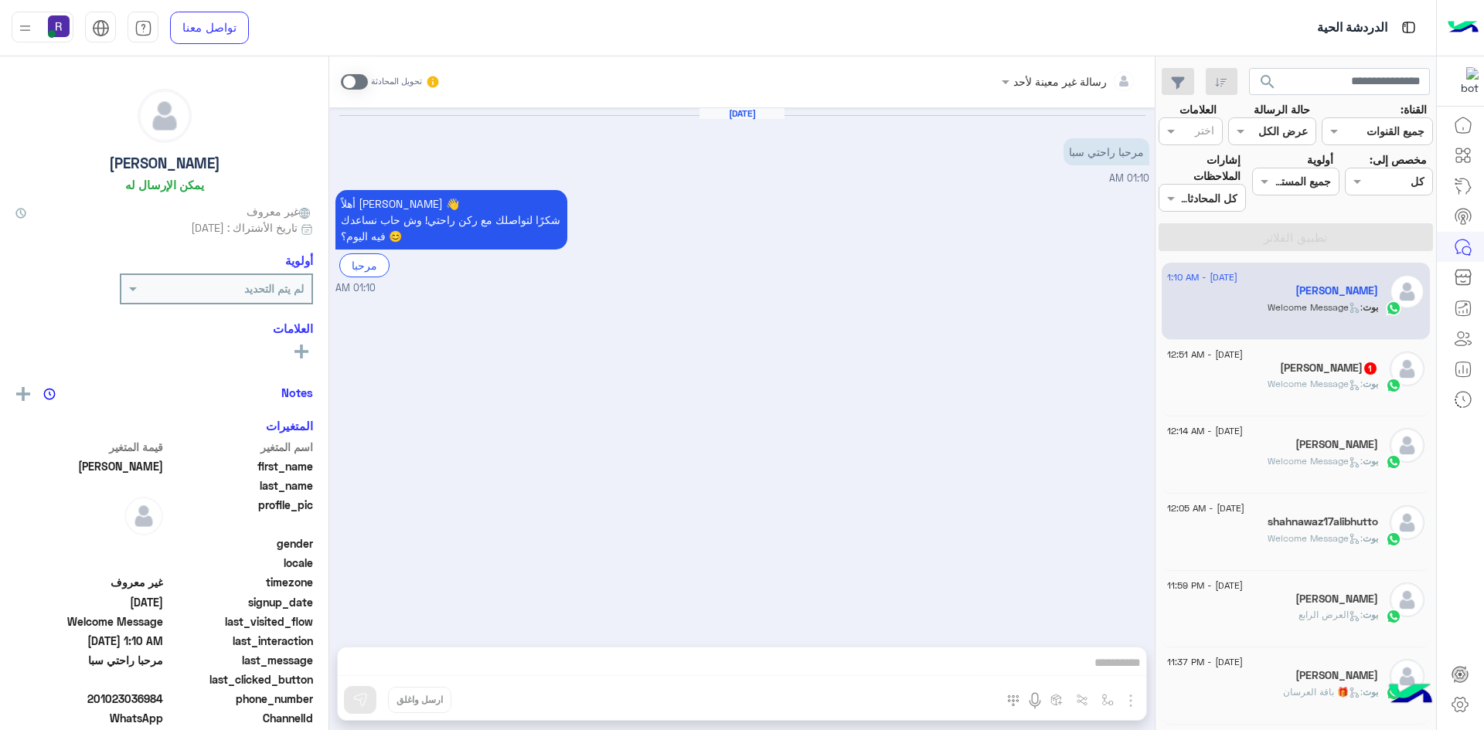
click at [1299, 377] on p "بوت : Welcome Message" at bounding box center [1323, 384] width 111 height 14
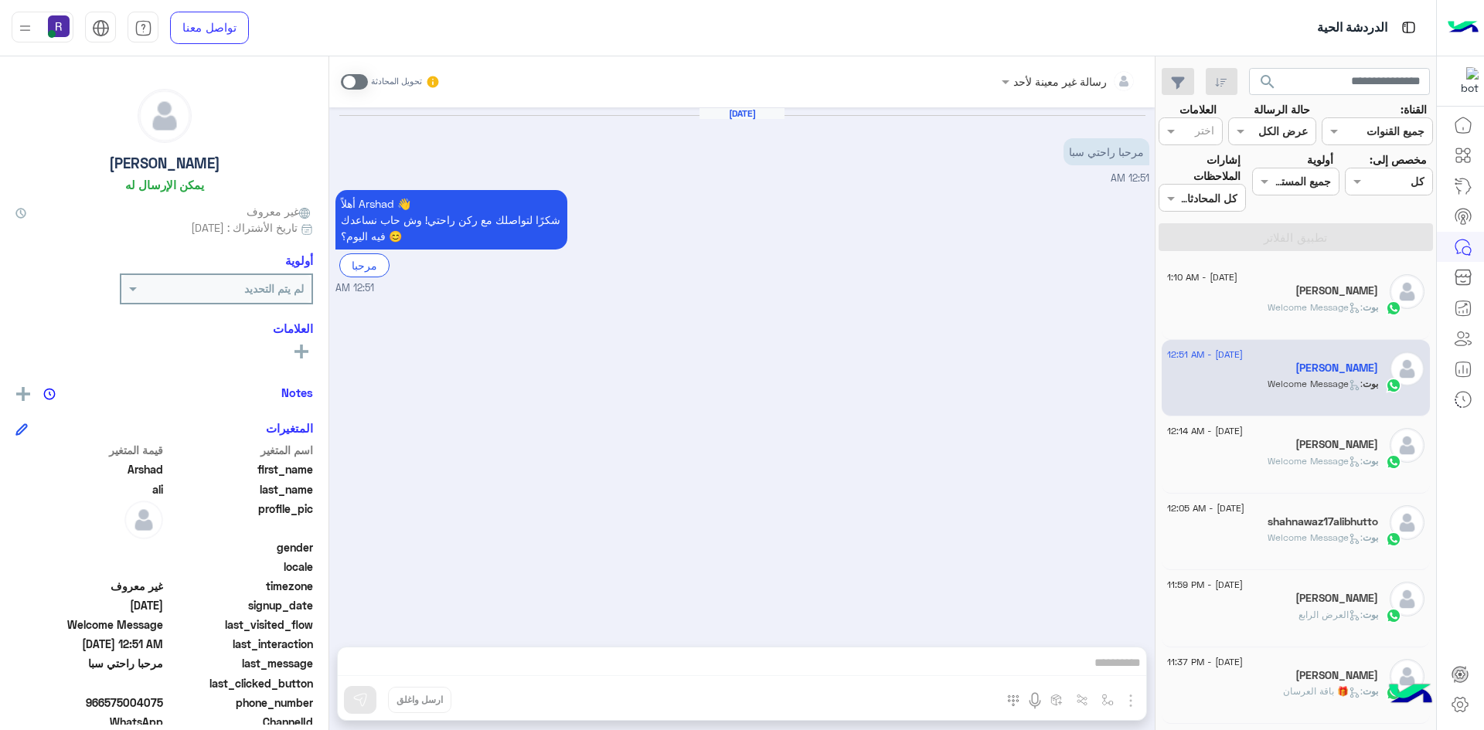
click at [1284, 301] on p "بوت : Welcome Message" at bounding box center [1323, 308] width 111 height 14
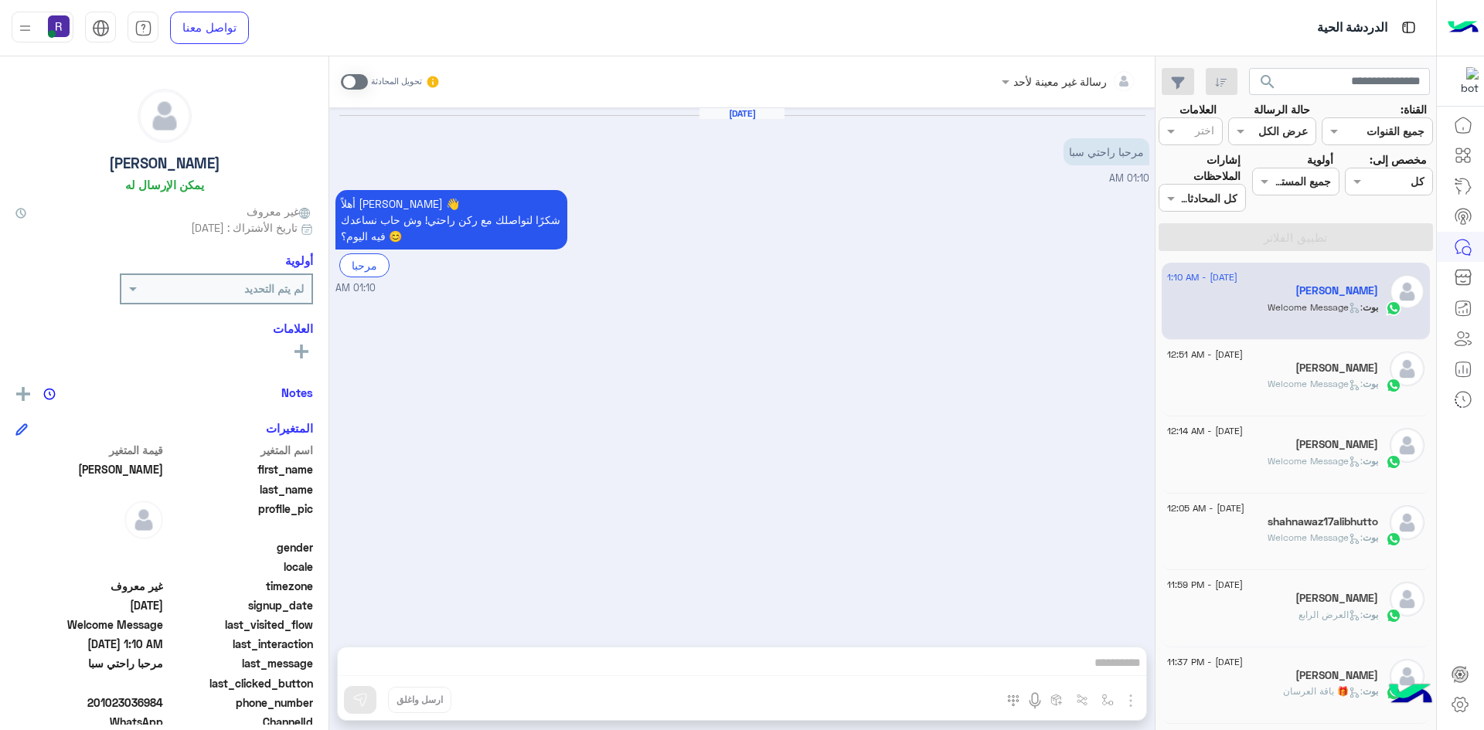
click at [1352, 378] on span ": Welcome Message" at bounding box center [1315, 384] width 95 height 12
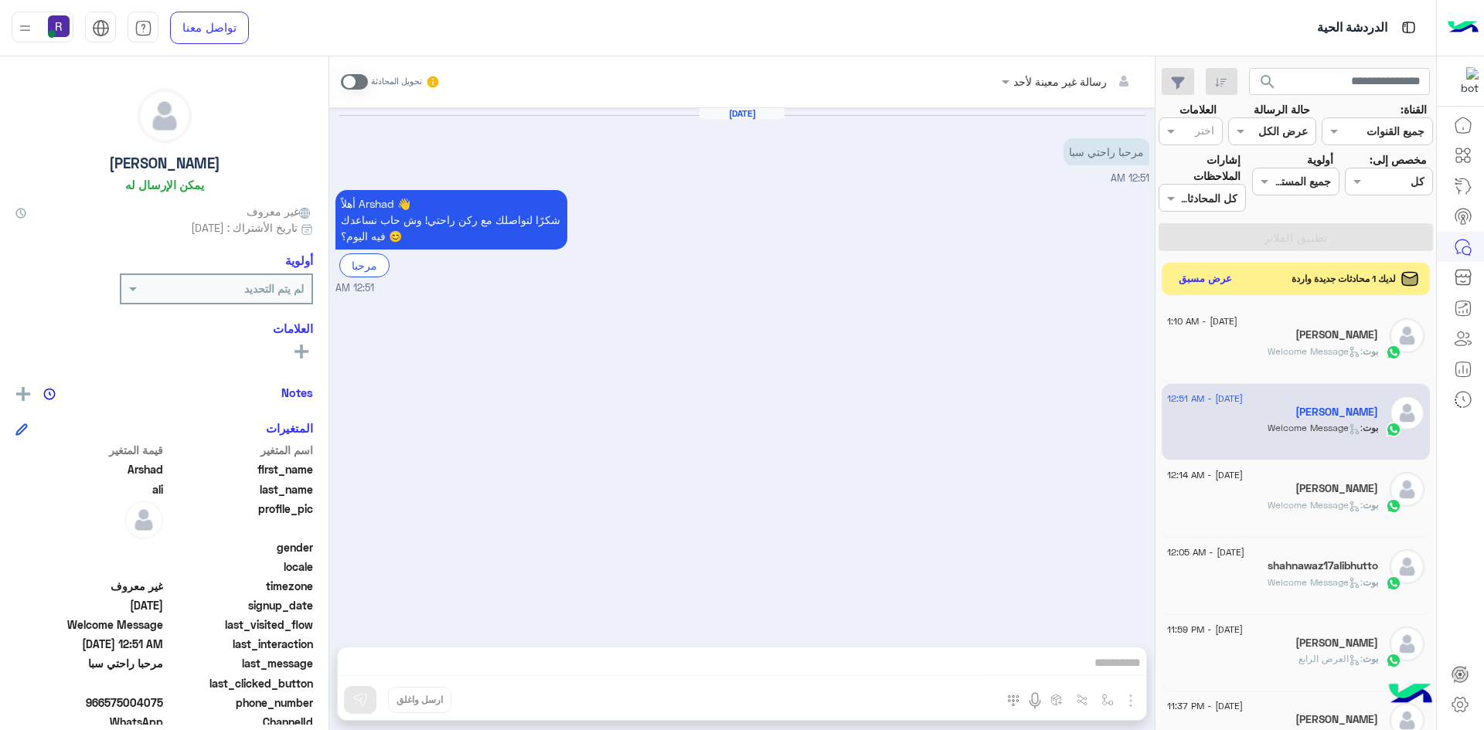
click at [1224, 282] on button "عرض مسبق" at bounding box center [1205, 279] width 65 height 21
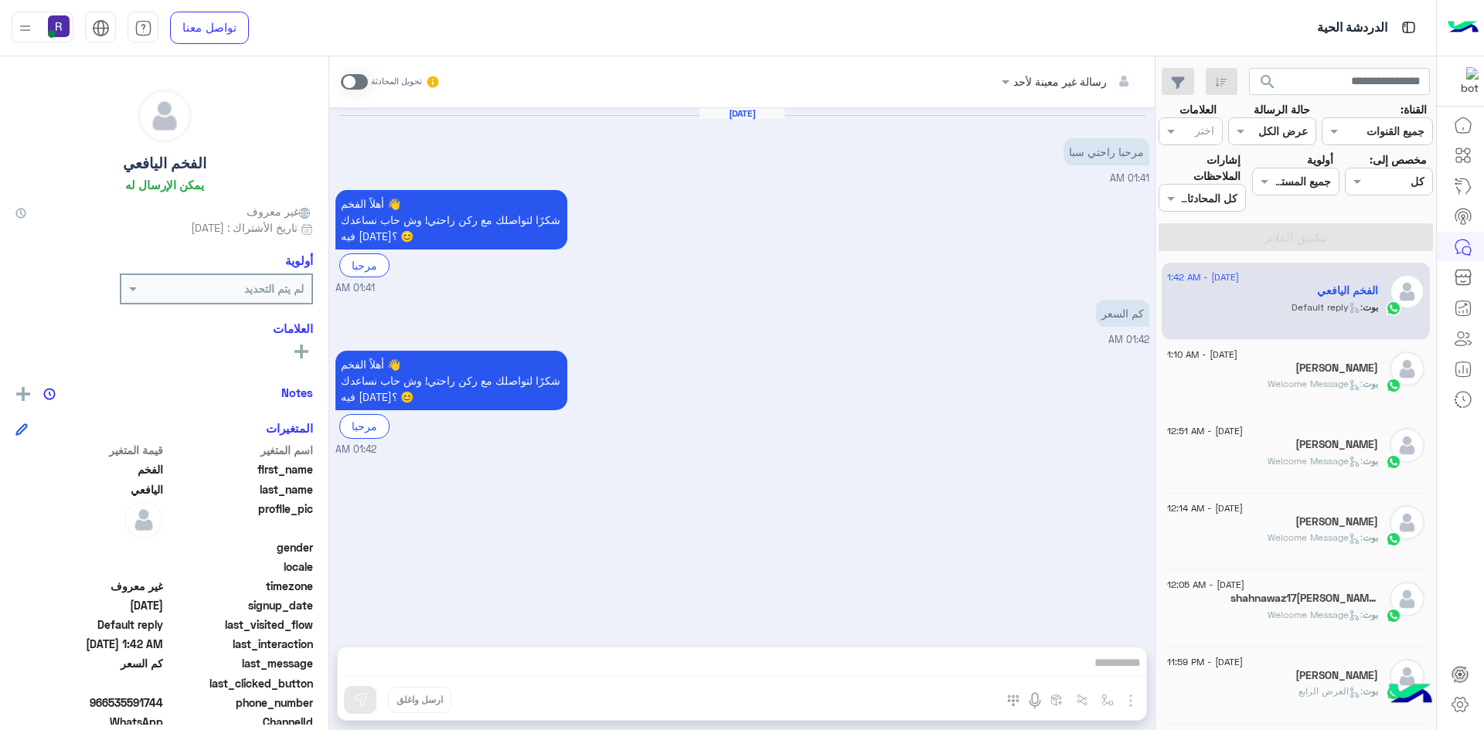
click at [1349, 386] on icon at bounding box center [1355, 386] width 12 height 12
